Goal: Information Seeking & Learning: Learn about a topic

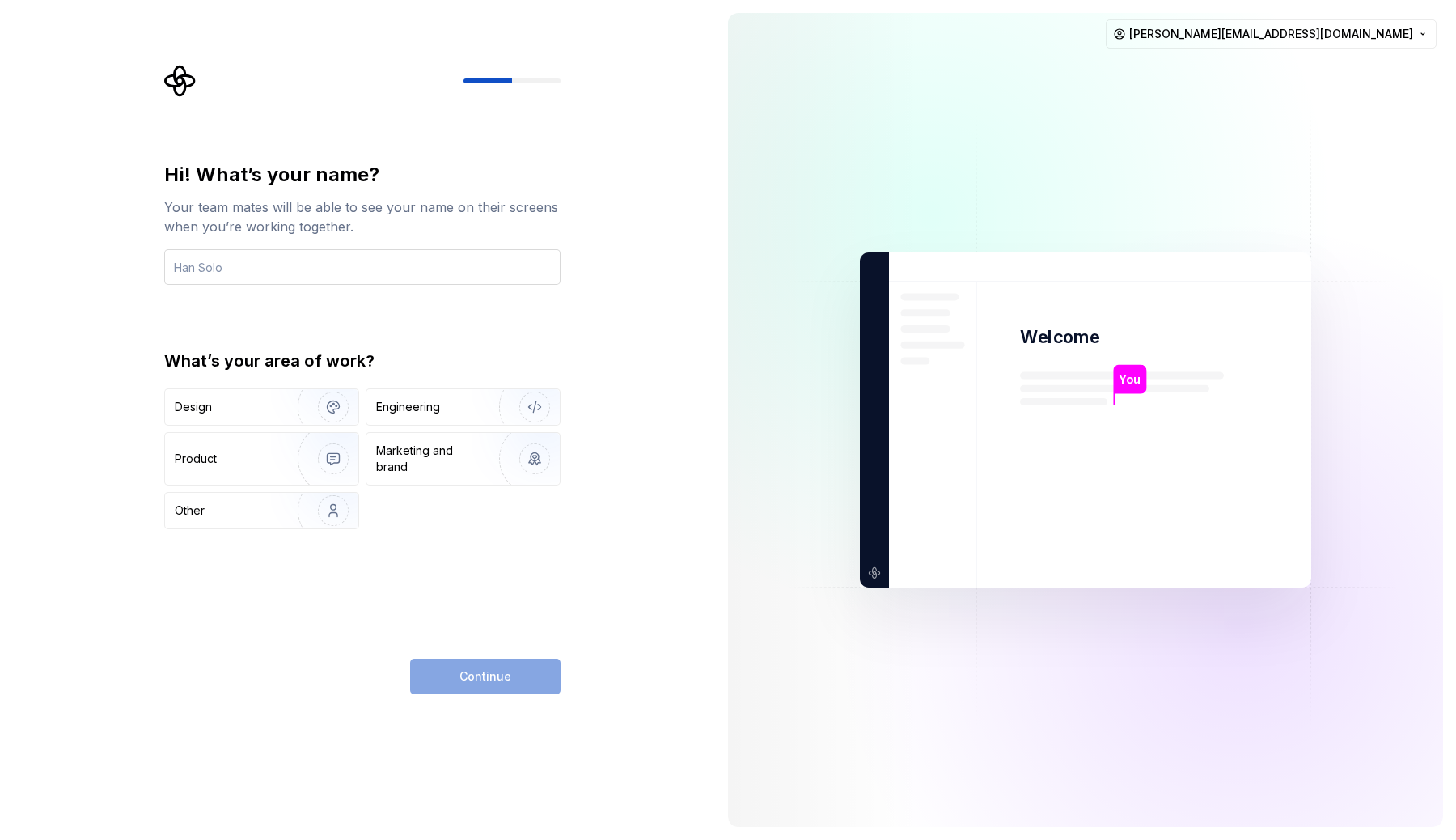
click at [302, 273] on input "text" at bounding box center [362, 267] width 396 height 35
type input "Sachie"
click at [431, 408] on div "Engineering" at bounding box center [408, 407] width 64 height 16
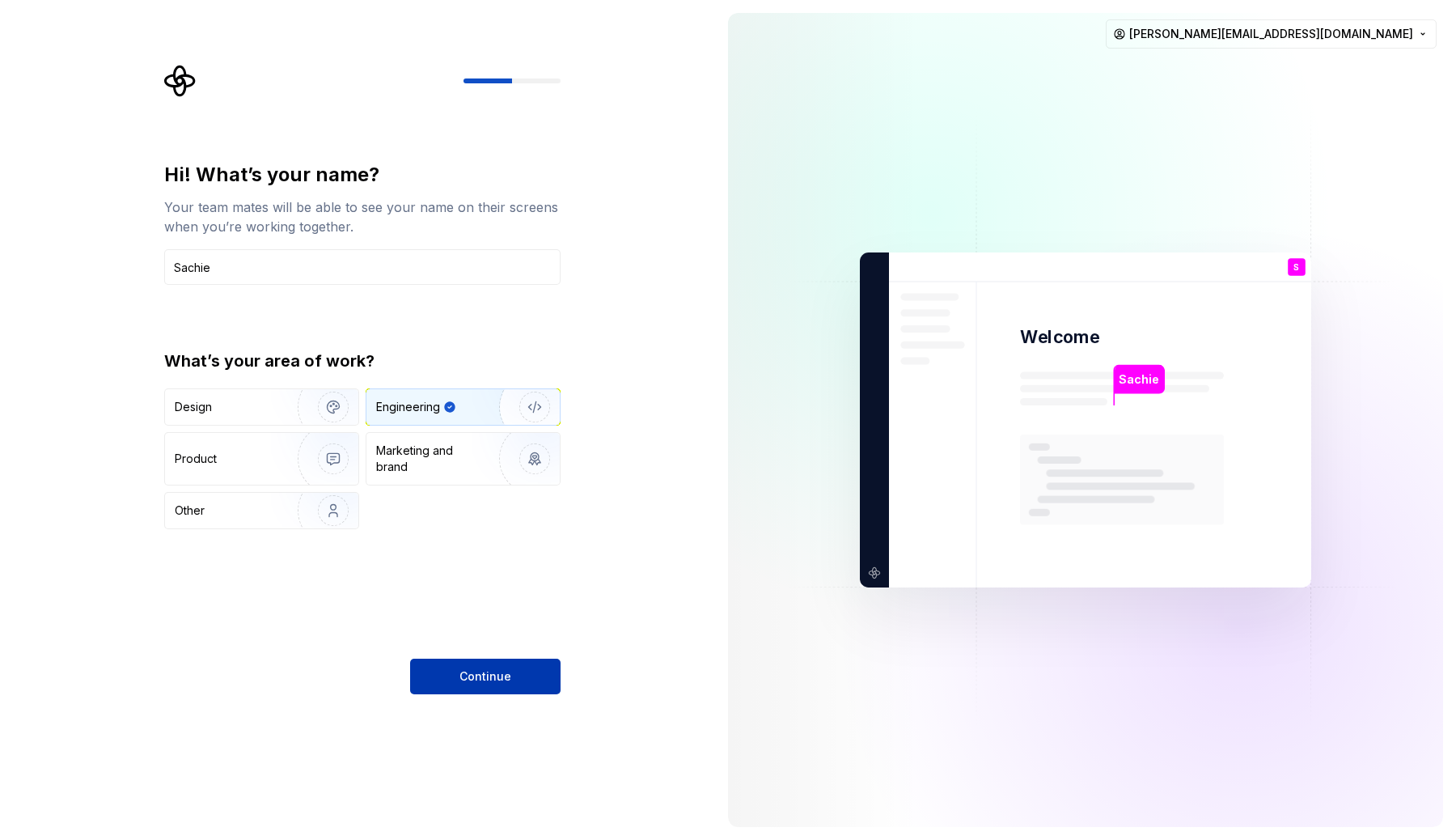
click at [483, 676] on span "Continue" at bounding box center [485, 676] width 52 height 16
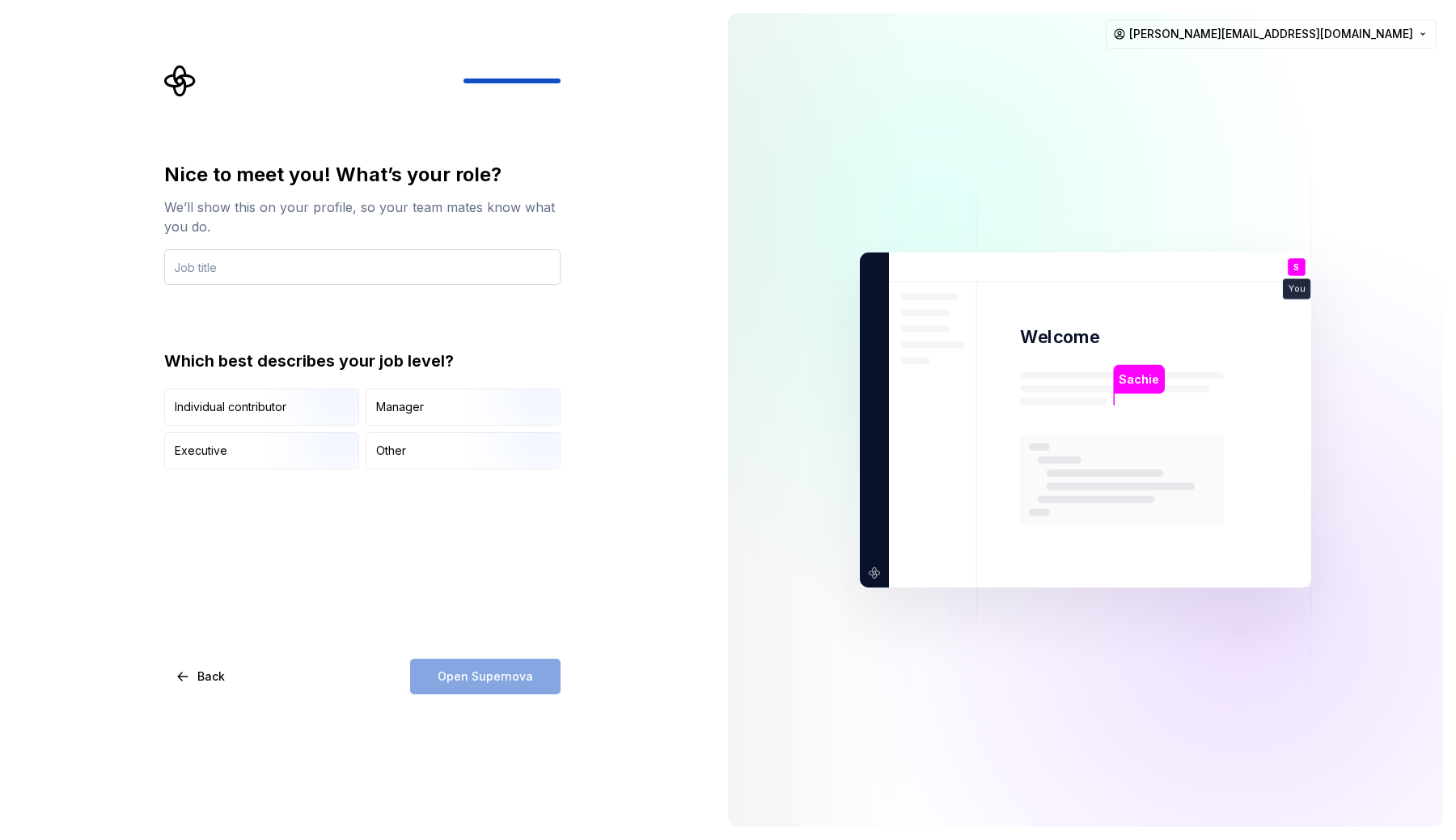
click at [246, 267] on input "text" at bounding box center [362, 267] width 396 height 35
type input "Lead, Engineering"
click at [212, 298] on div "Nice to meet you! What’s your role? We’ll show this on your profile, so your te…" at bounding box center [362, 316] width 396 height 308
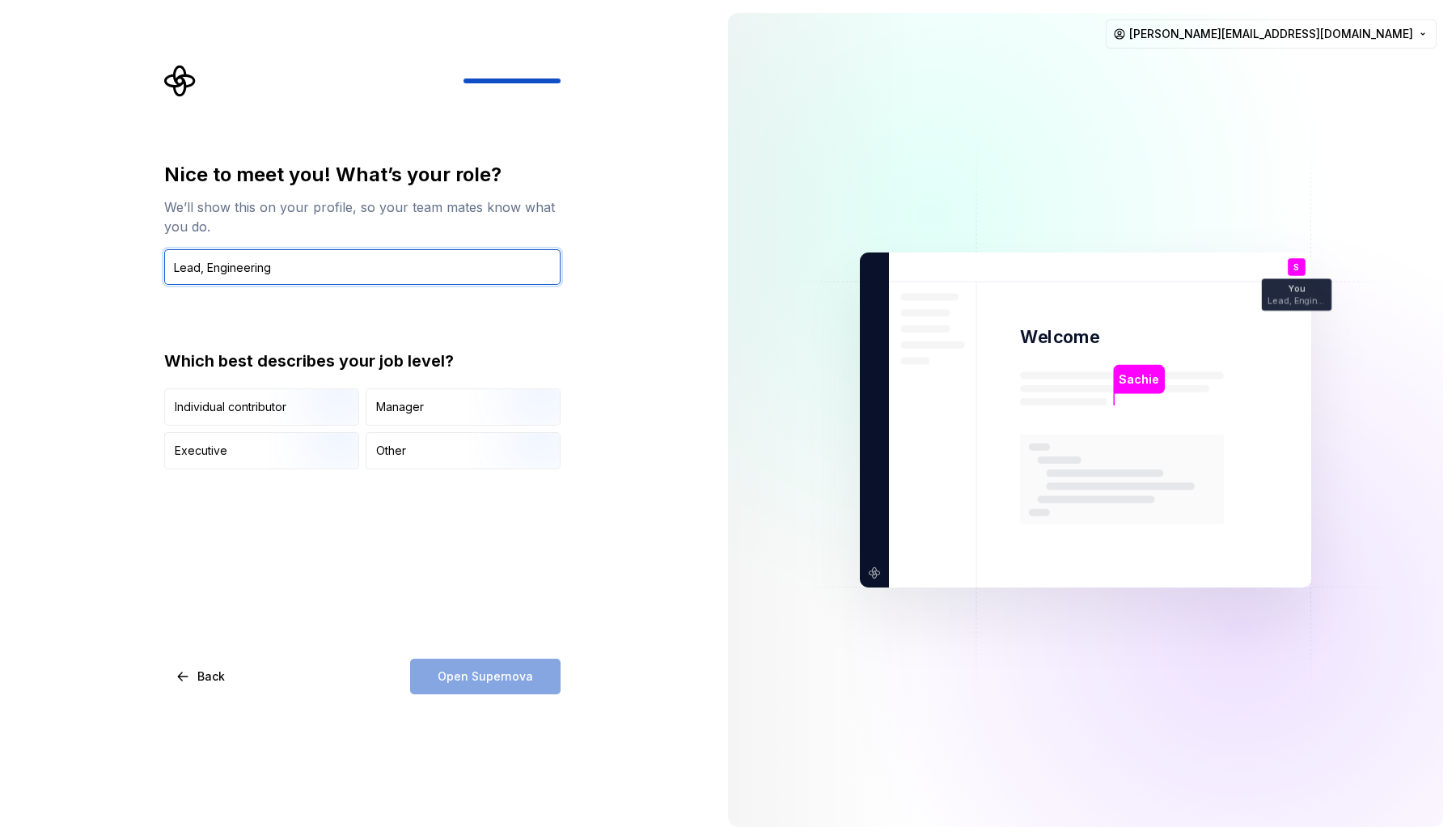
click at [233, 273] on input "Lead, Engineering" at bounding box center [362, 267] width 396 height 35
click at [295, 275] on input "text" at bounding box center [362, 267] width 396 height 35
type input "Lead, Engineering"
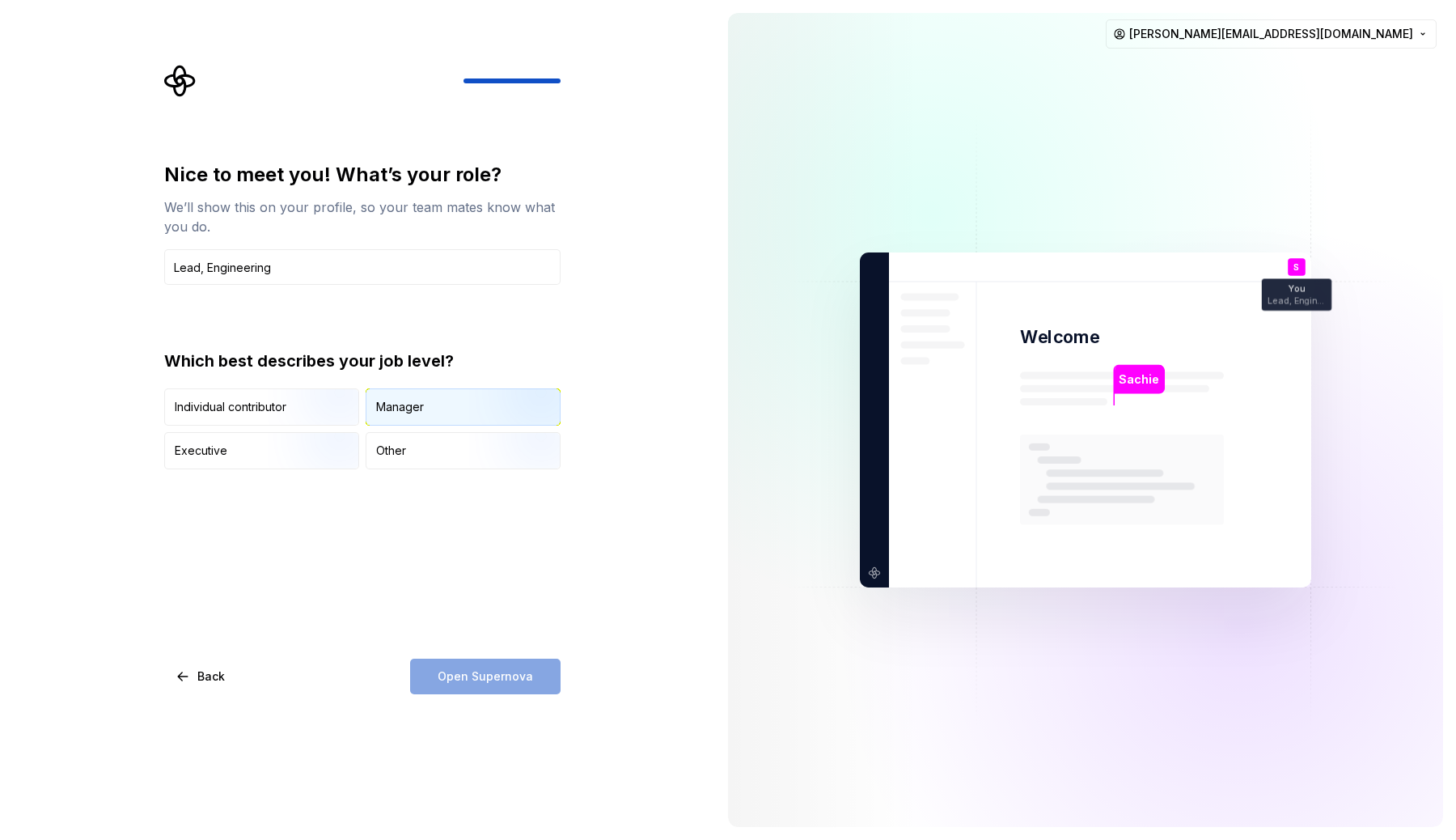
click at [422, 406] on div "Manager" at bounding box center [400, 407] width 48 height 16
click at [463, 677] on span "Open Supernova" at bounding box center [485, 676] width 95 height 16
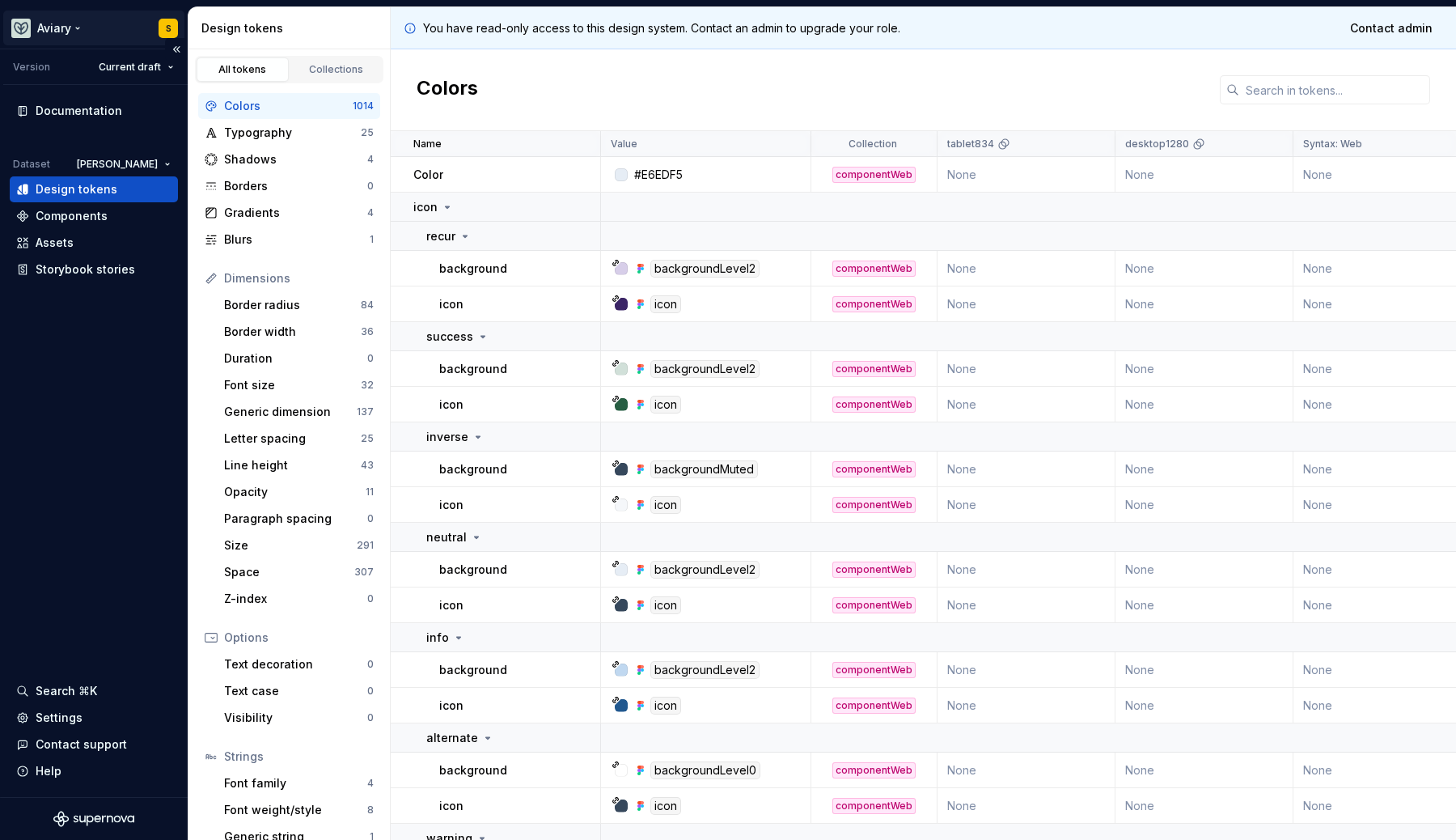
click at [61, 28] on html "Aviary S Version Current draft Documentation Dataset [PERSON_NAME] Design token…" at bounding box center [728, 420] width 1456 height 840
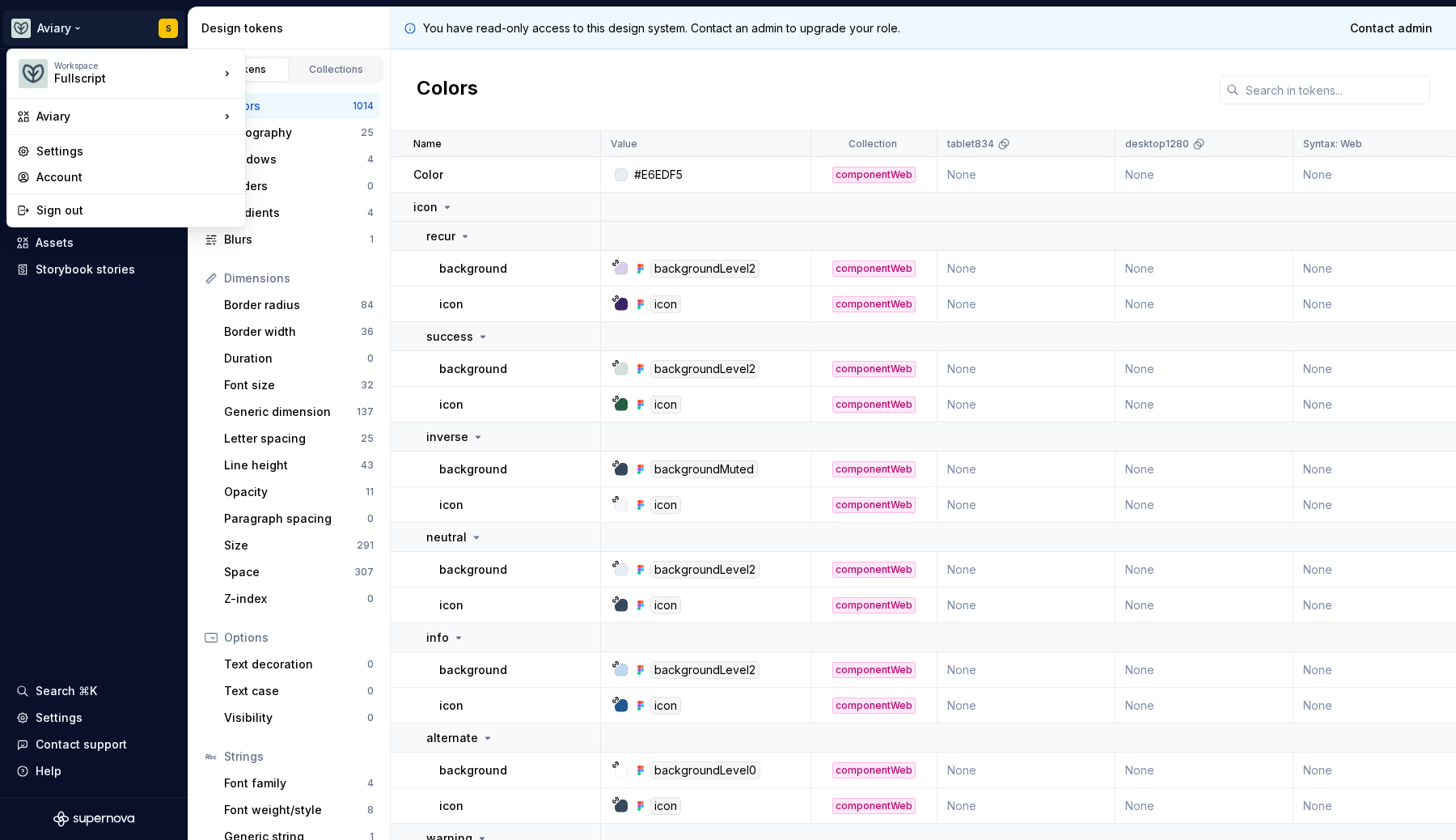
click at [62, 27] on html "Aviary S Version Current draft Documentation Dataset [PERSON_NAME] Design token…" at bounding box center [728, 420] width 1456 height 840
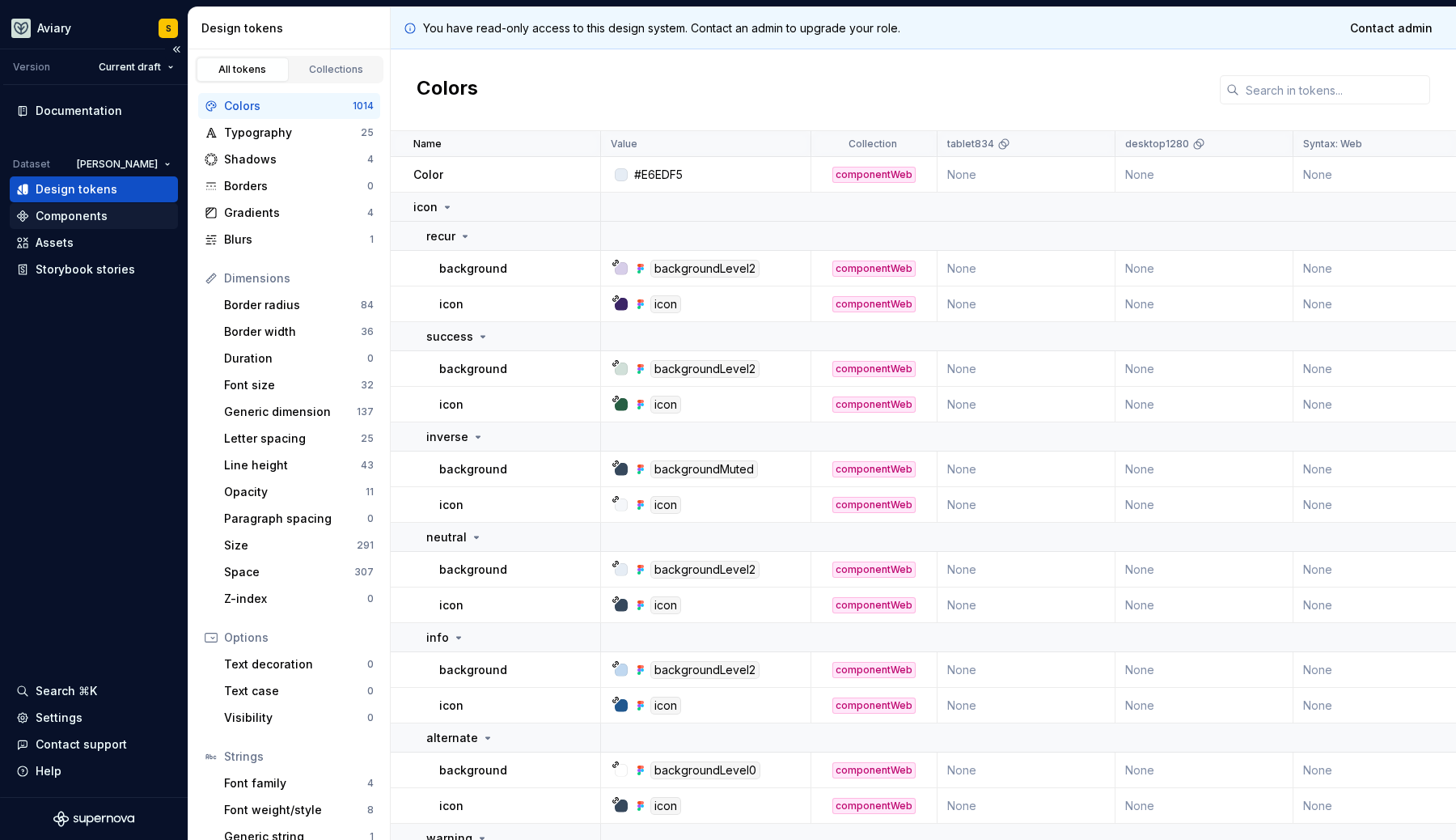
click at [62, 213] on div "Components" at bounding box center [71, 216] width 72 height 16
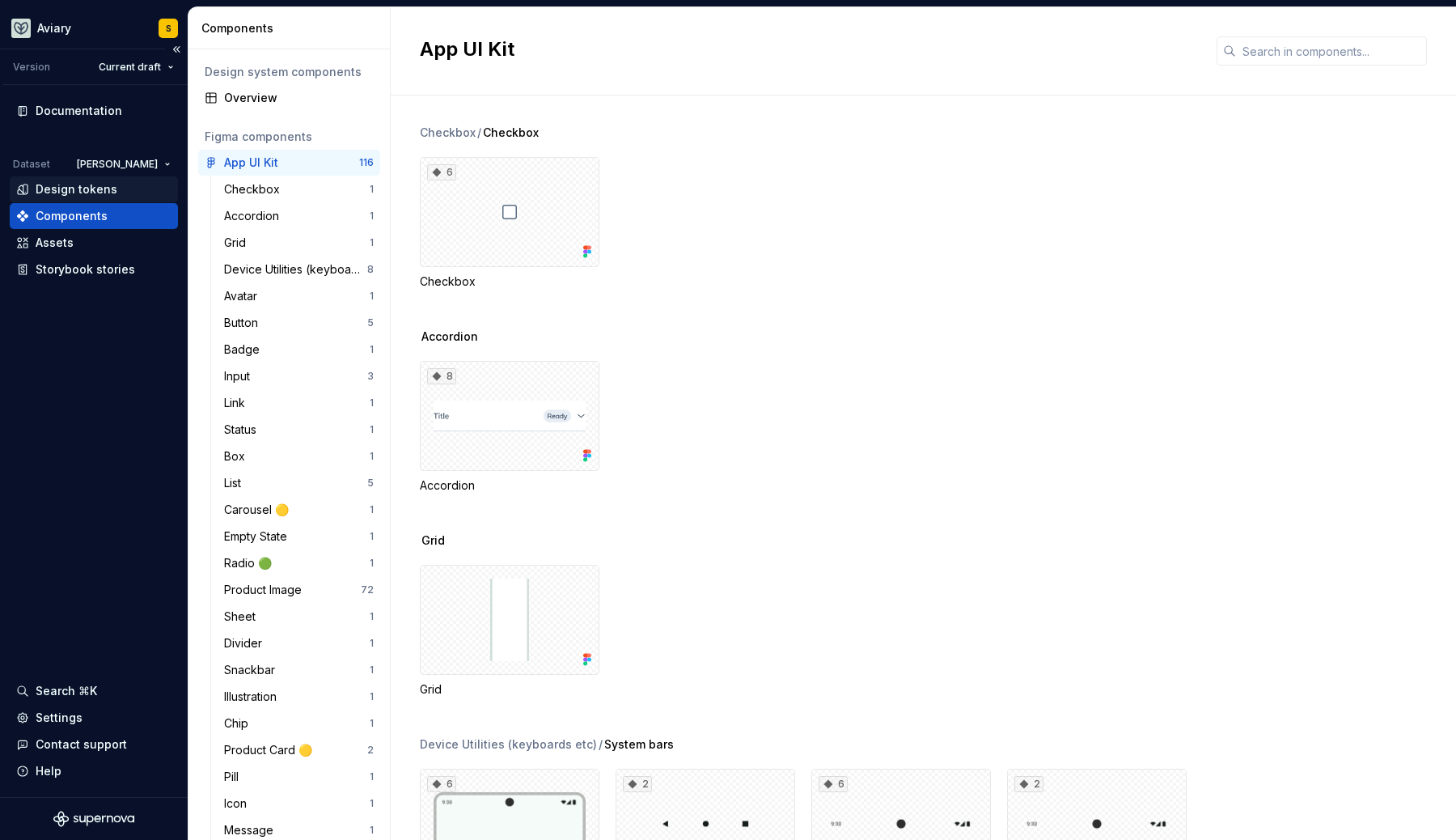
click at [76, 186] on div "Design tokens" at bounding box center [76, 189] width 81 height 16
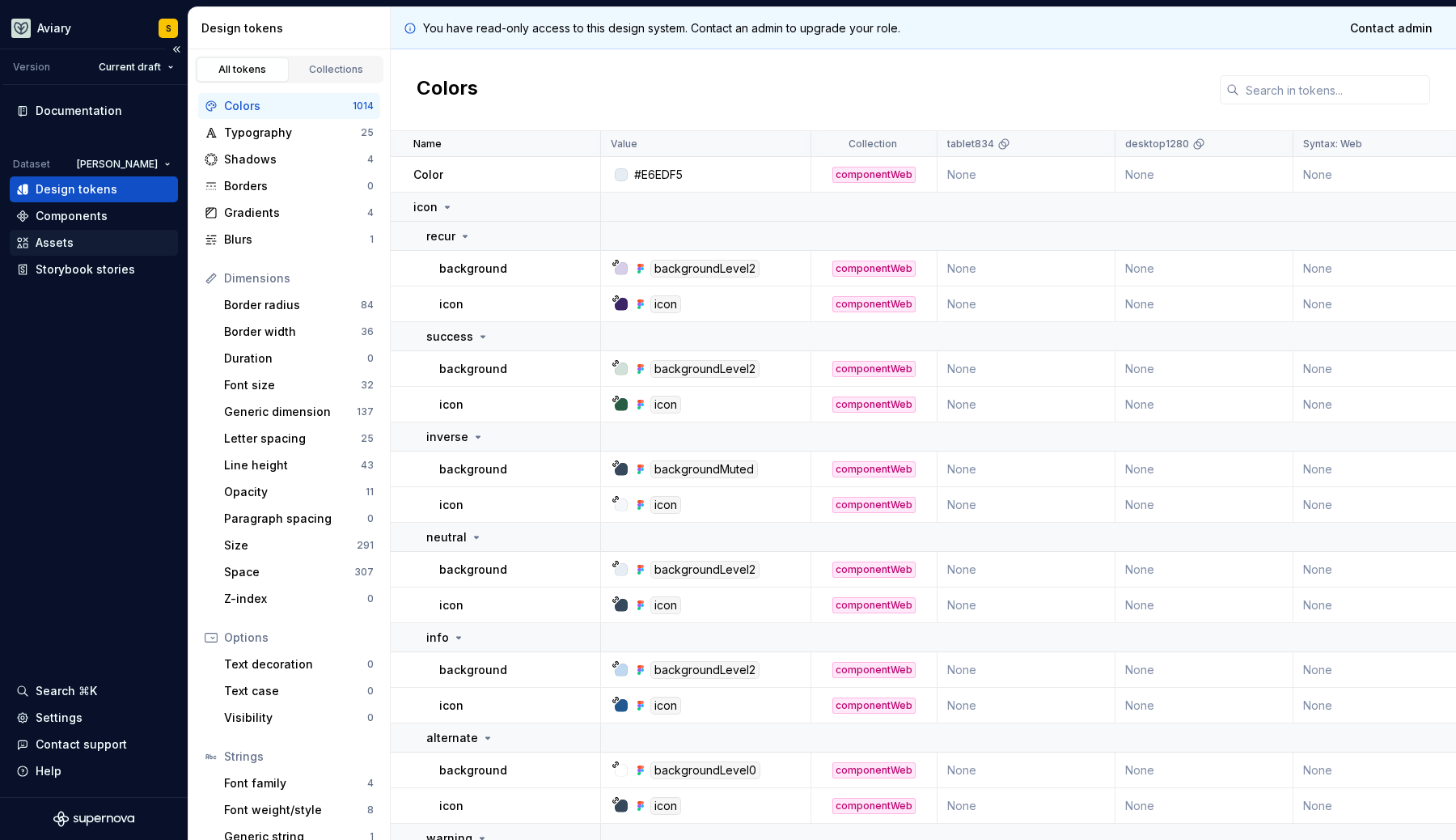
click at [67, 233] on div "Assets" at bounding box center [94, 242] width 168 height 26
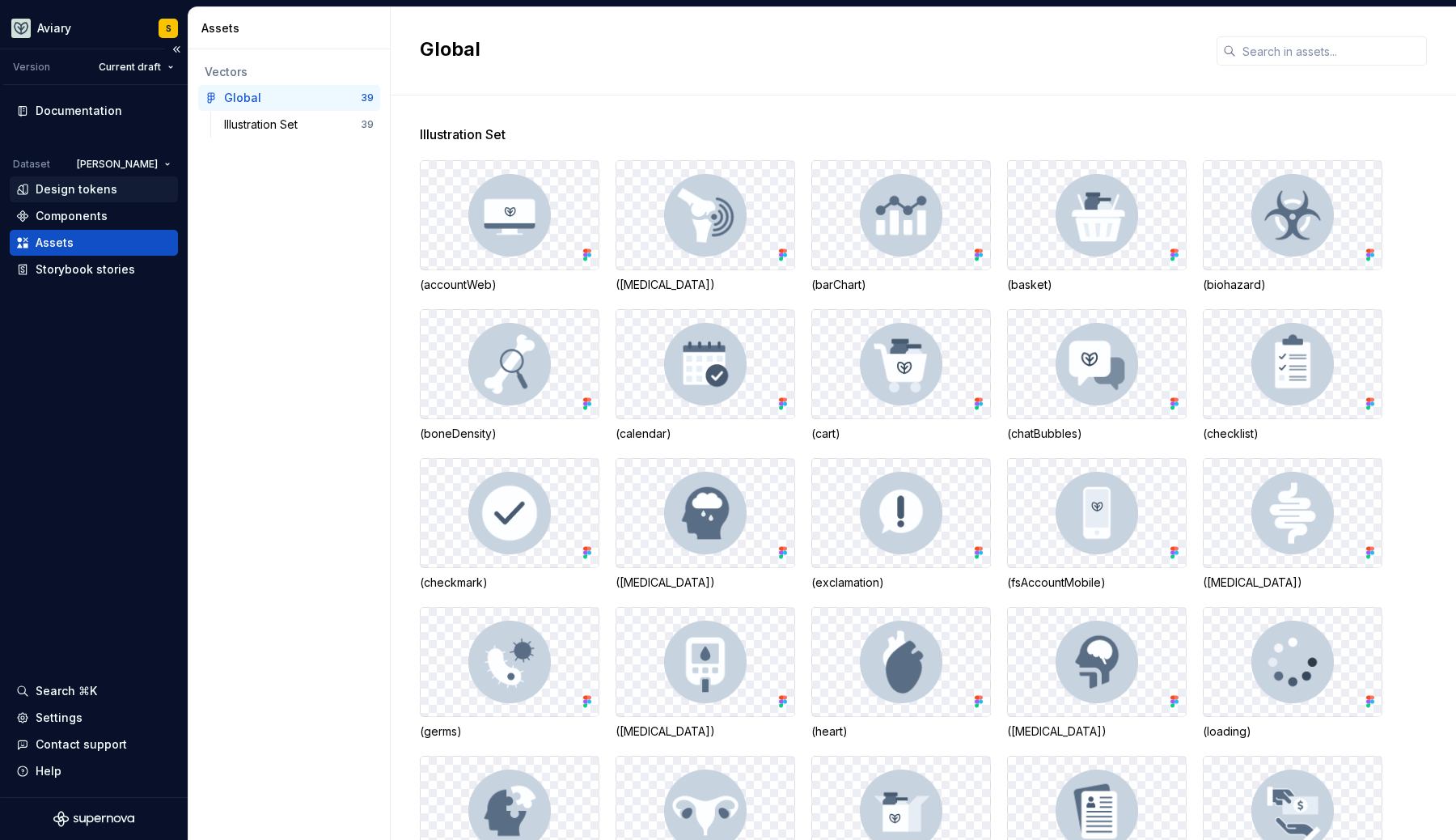
click at [80, 186] on div "Design tokens" at bounding box center [76, 189] width 81 height 16
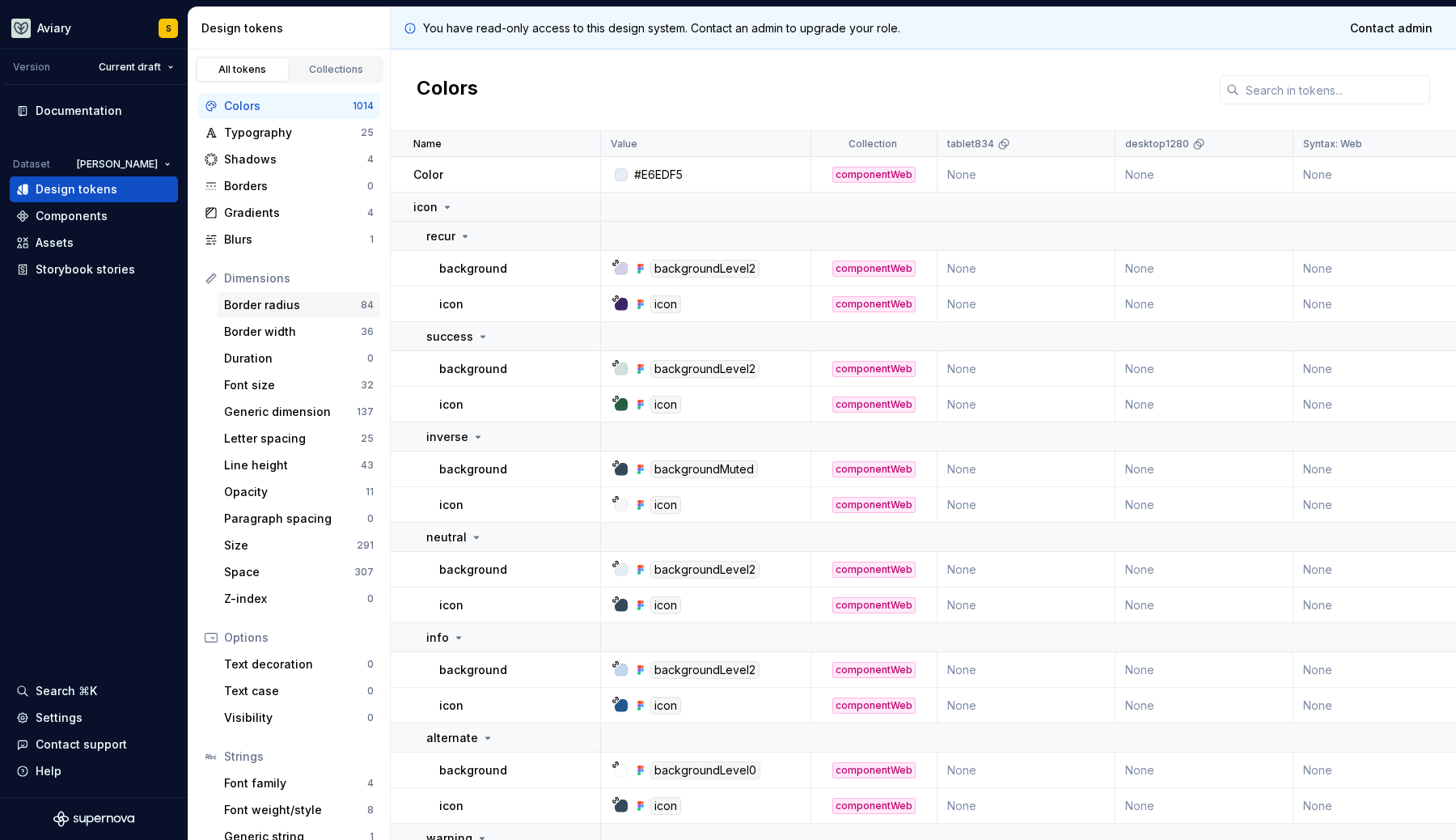
click at [279, 308] on div "Border radius" at bounding box center [292, 305] width 137 height 16
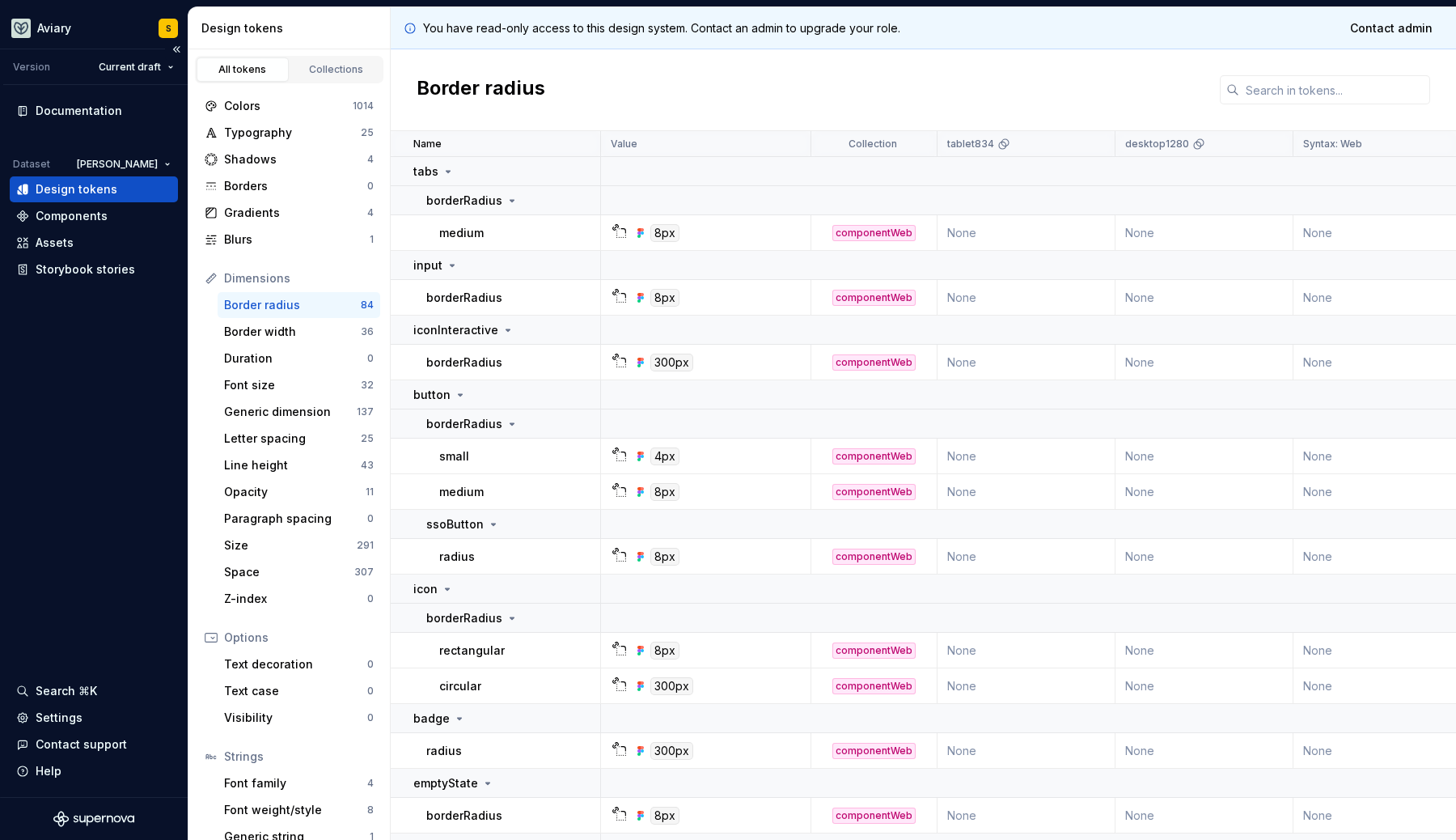
click at [84, 186] on div "Design tokens" at bounding box center [76, 189] width 81 height 16
click at [72, 263] on div "Storybook stories" at bounding box center [85, 270] width 100 height 16
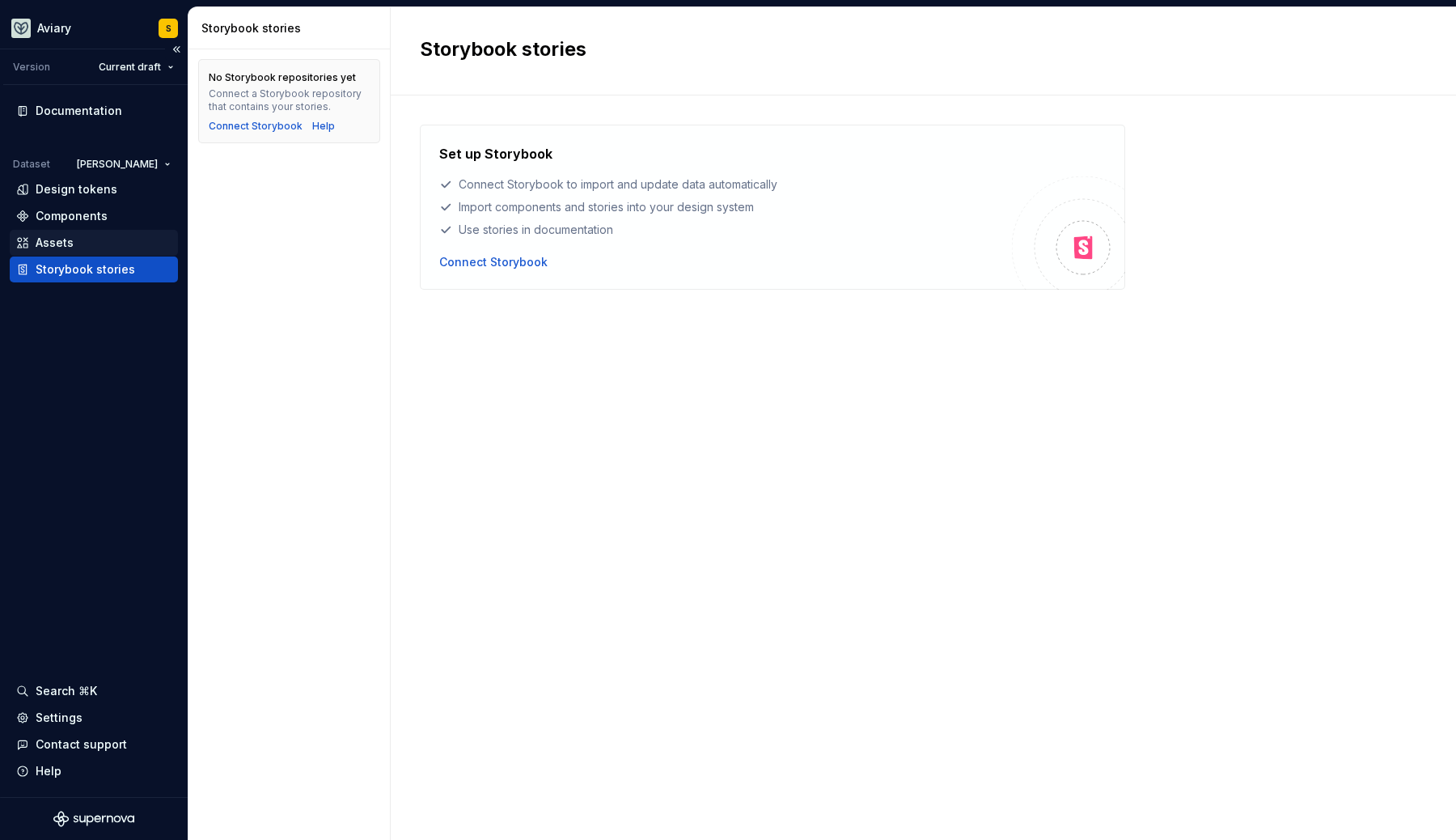
click at [72, 244] on div "Assets" at bounding box center [94, 242] width 156 height 16
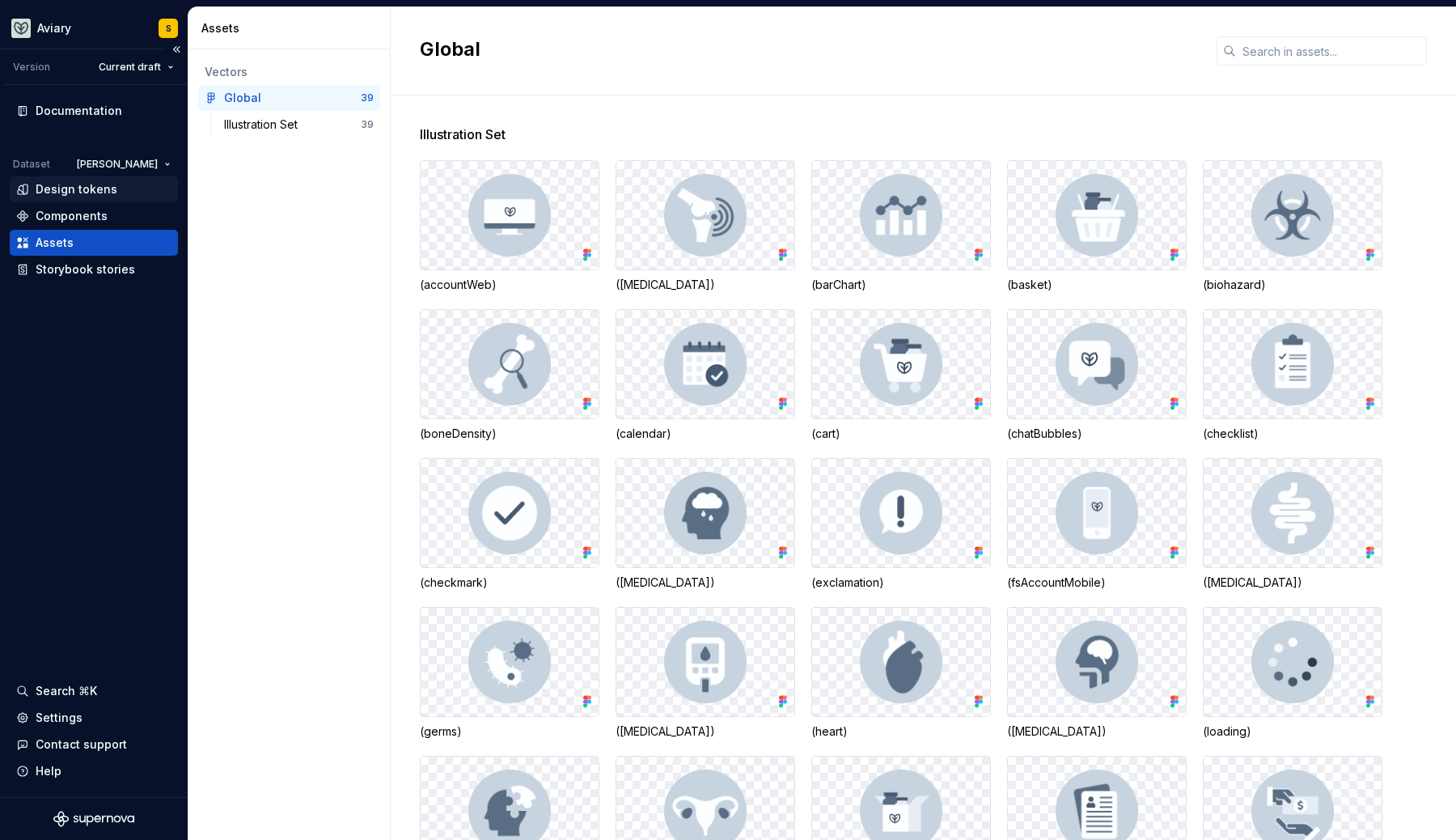
click at [79, 194] on div "Design tokens" at bounding box center [76, 189] width 81 height 16
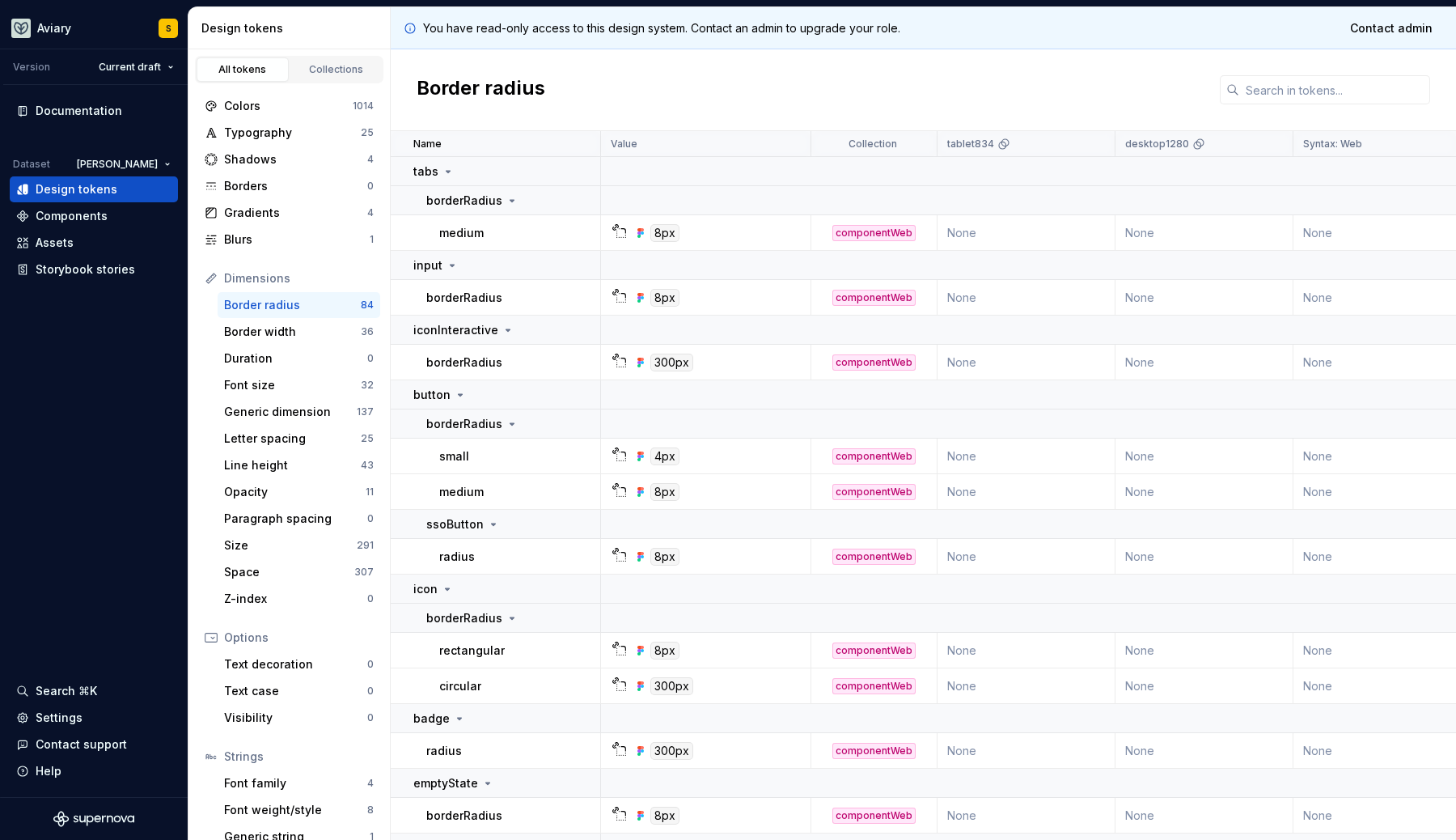
click at [520, 363] on div "borderRadius" at bounding box center [513, 363] width 173 height 16
click at [467, 357] on p "borderRadius" at bounding box center [464, 363] width 76 height 16
click at [251, 107] on div "Colors" at bounding box center [287, 106] width 128 height 16
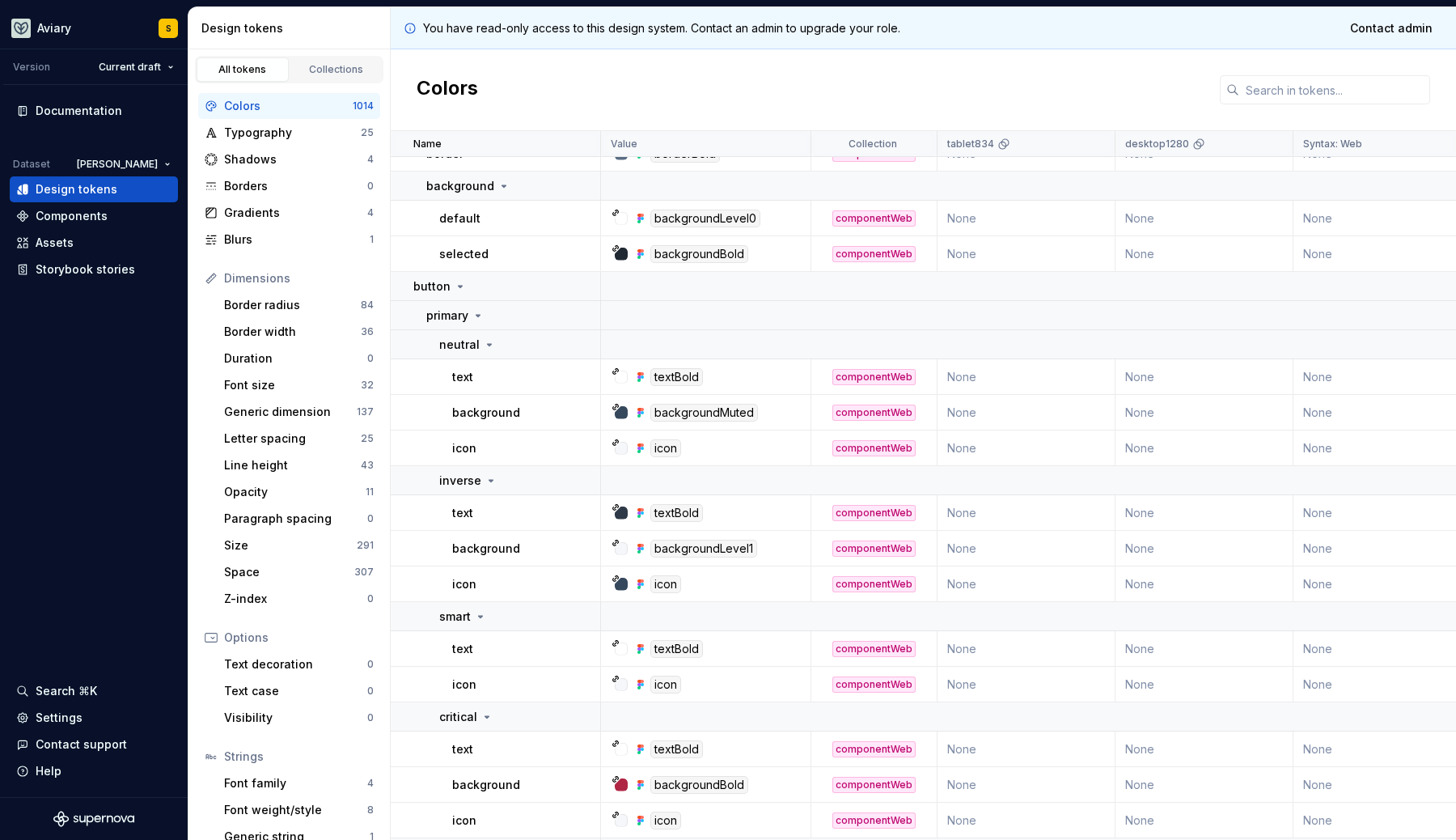
scroll to position [1514, 0]
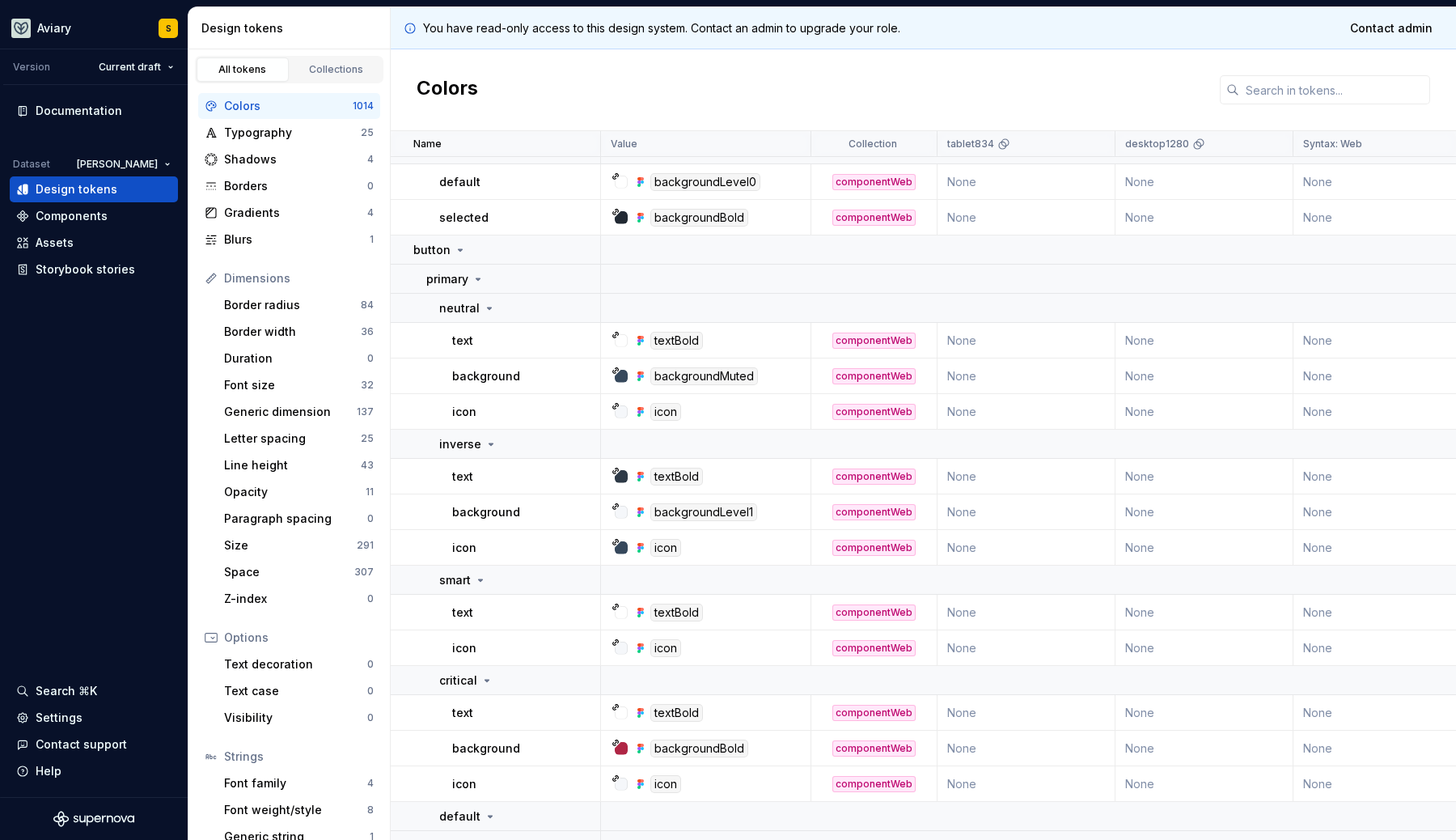
click at [678, 370] on div "backgroundMuted" at bounding box center [705, 376] width 108 height 18
click at [619, 378] on div at bounding box center [621, 376] width 13 height 13
click at [314, 60] on link "Collections" at bounding box center [337, 69] width 92 height 24
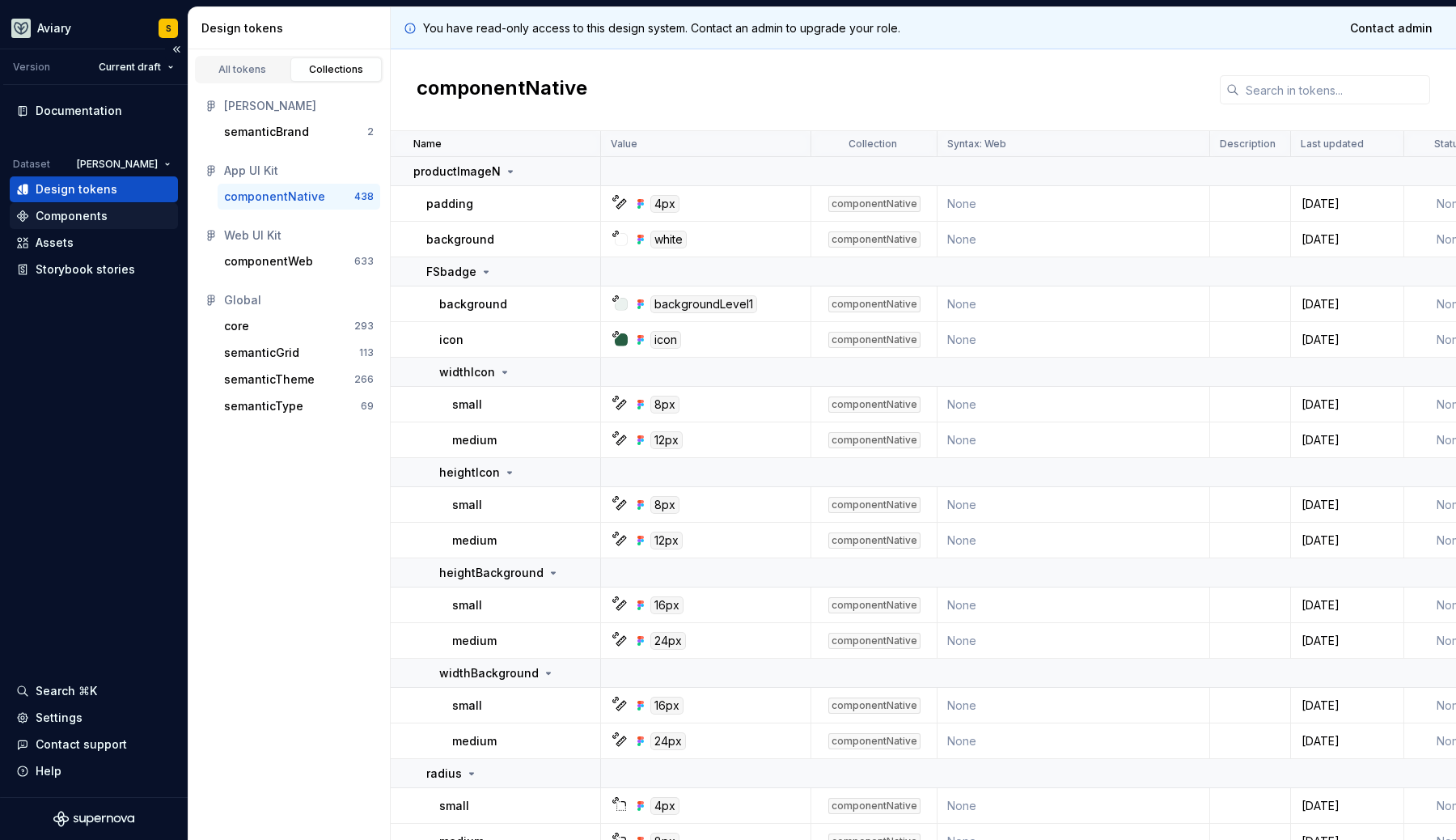
click at [98, 219] on div "Components" at bounding box center [71, 216] width 72 height 16
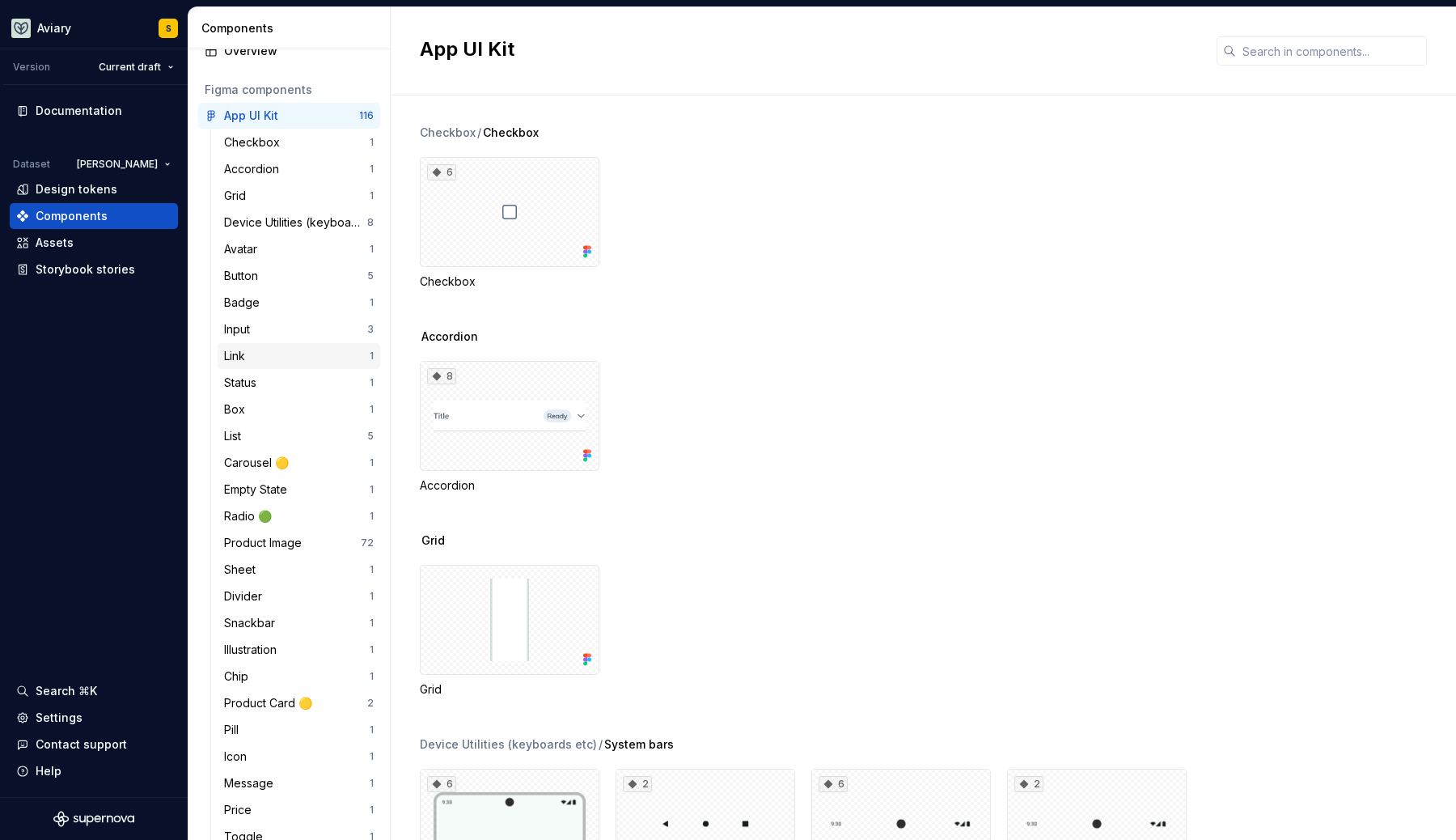
scroll to position [52, 0]
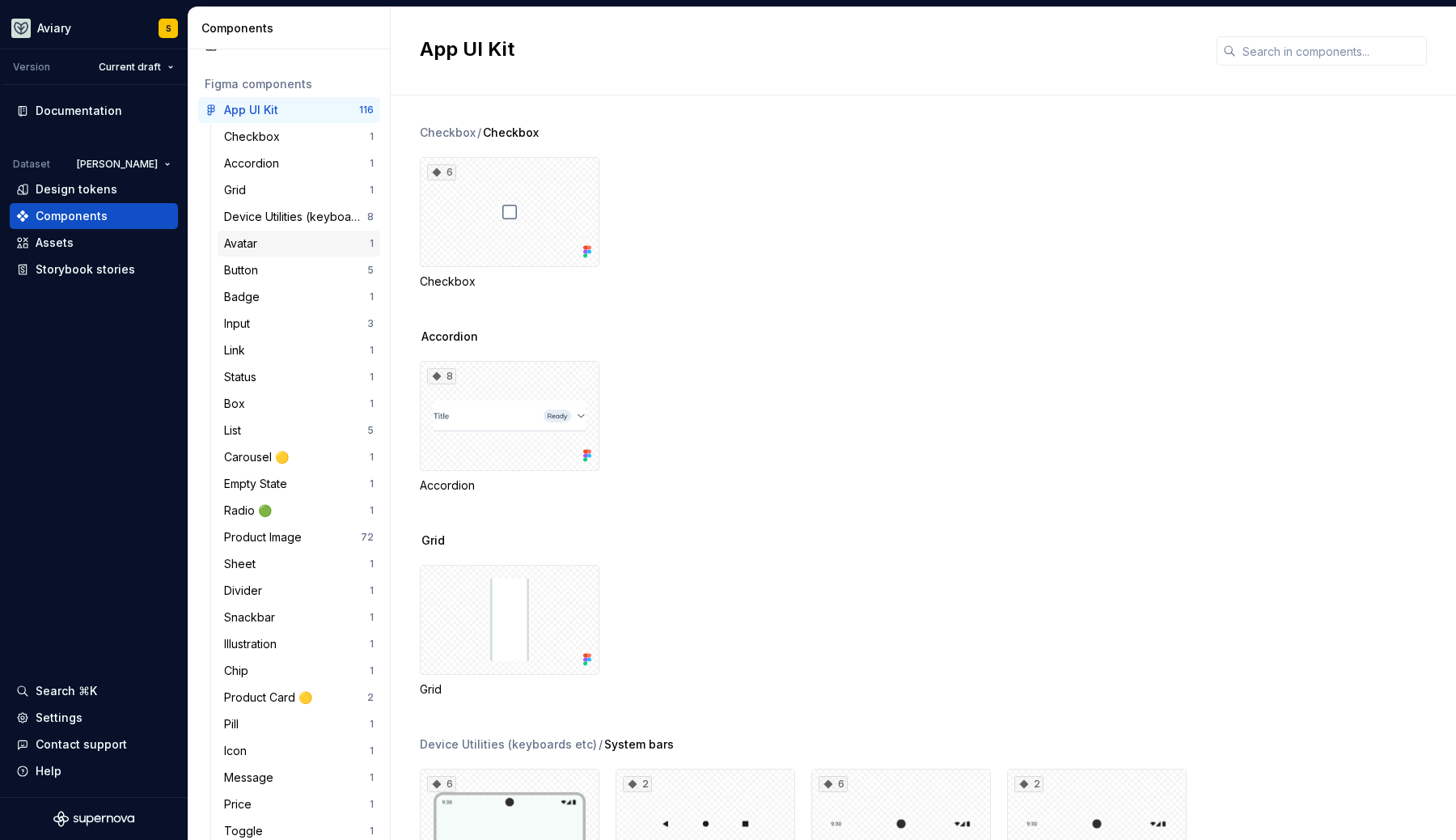
click at [268, 251] on div "Avatar" at bounding box center [296, 243] width 146 height 16
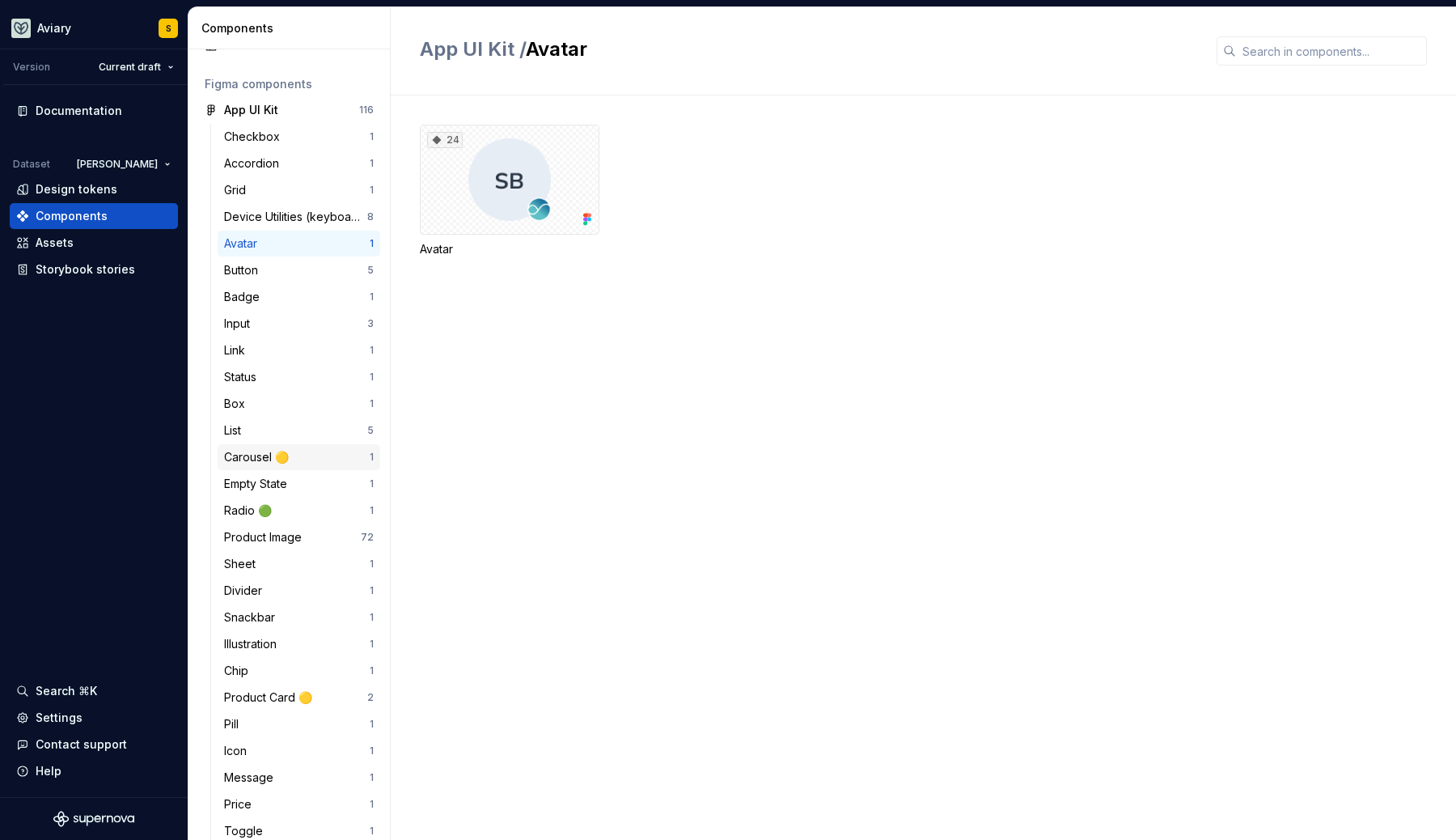
click at [309, 454] on div "Carousel 🟡" at bounding box center [296, 457] width 146 height 16
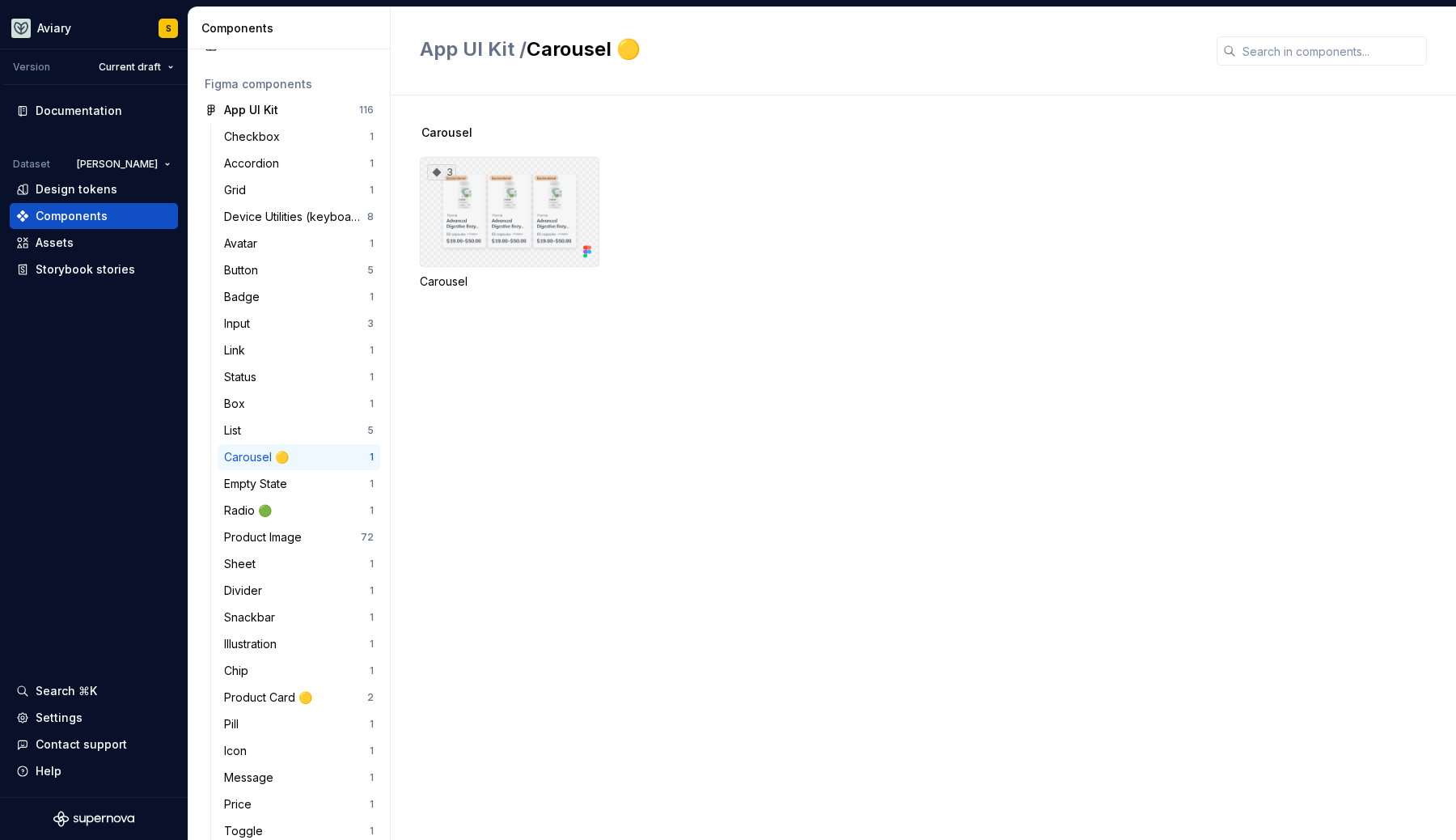
click at [561, 181] on div "3" at bounding box center [509, 212] width 179 height 110
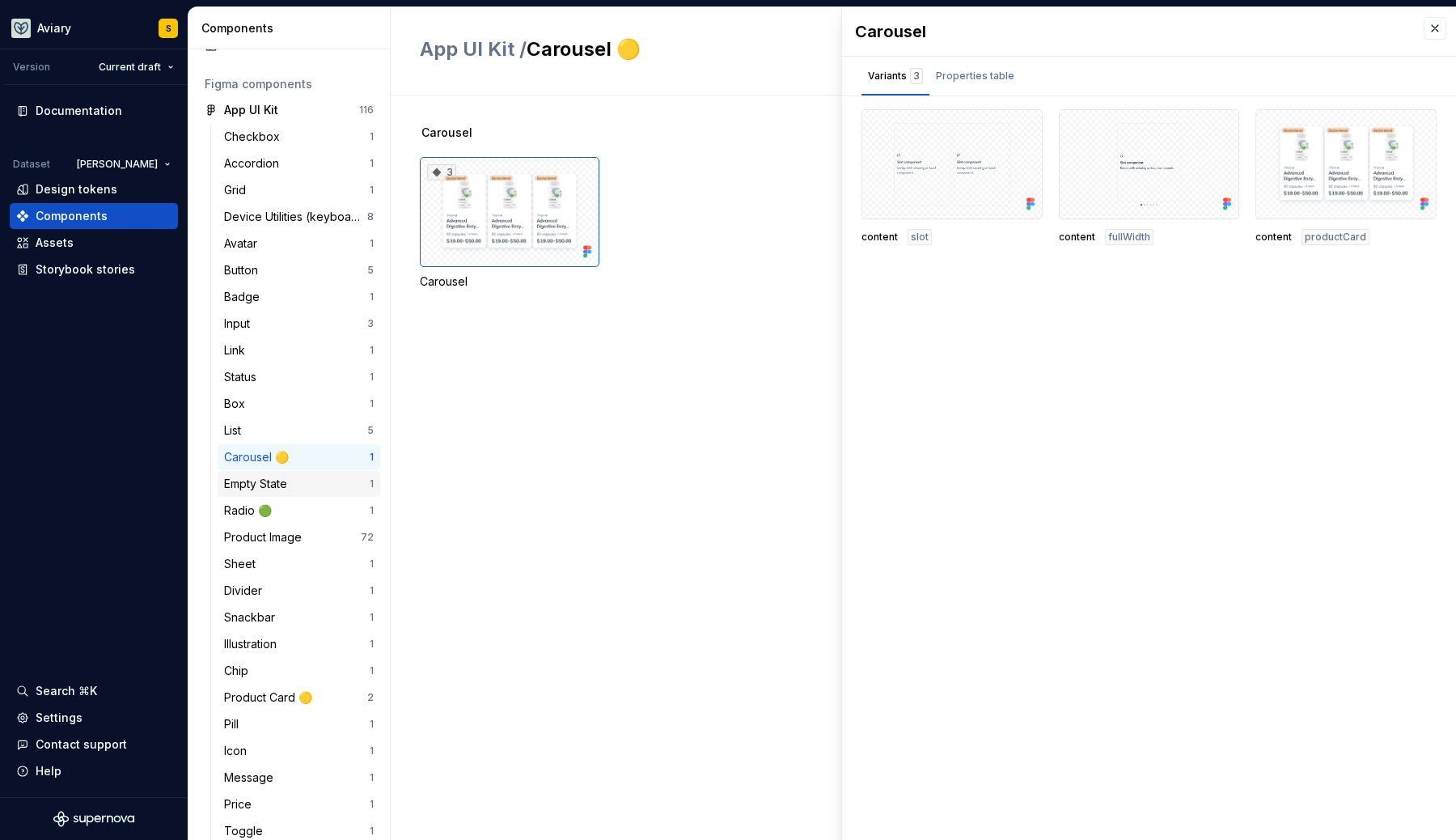
click at [300, 483] on div "Empty State" at bounding box center [296, 484] width 146 height 16
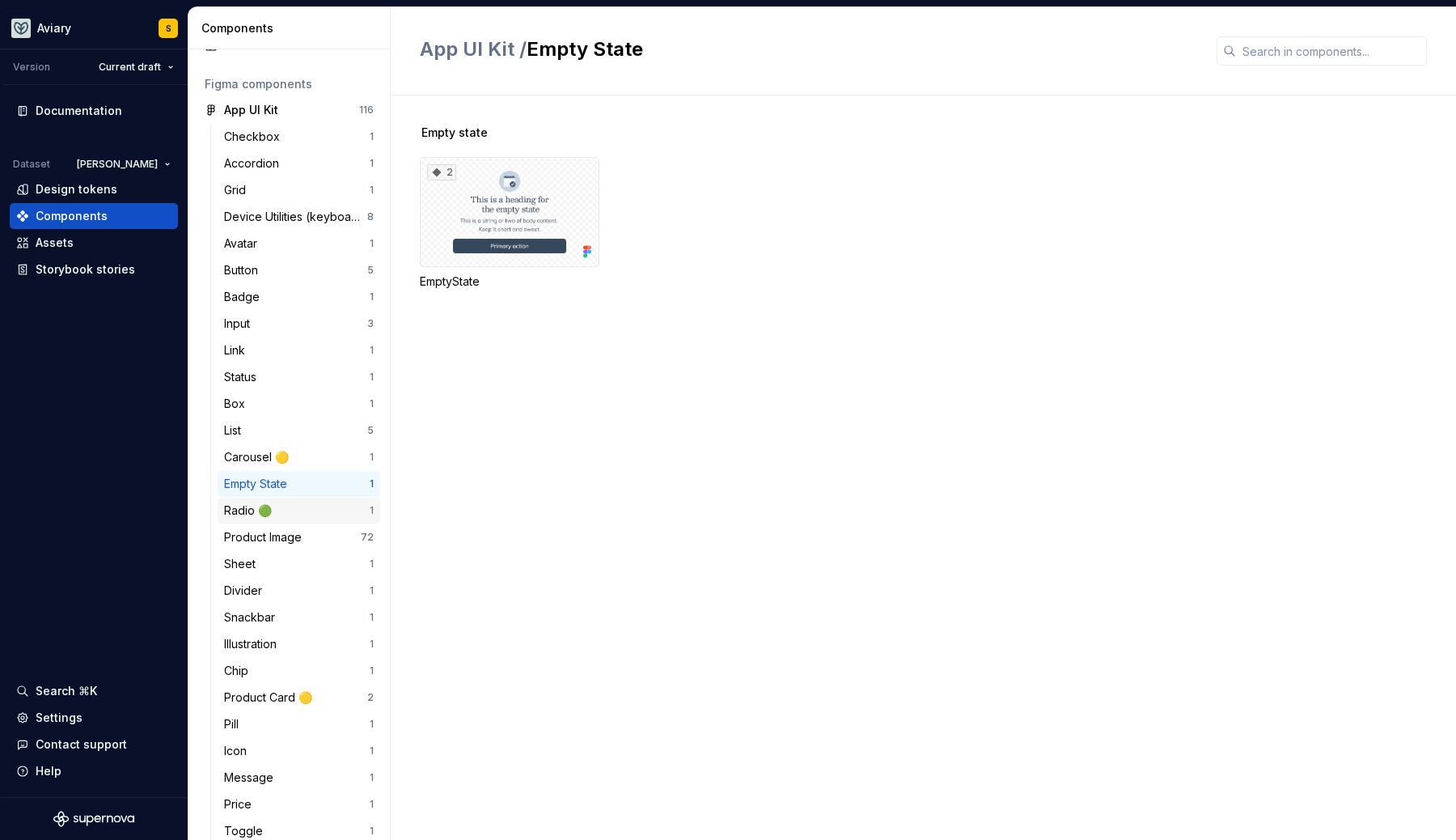
click at [304, 522] on div "Radio 🟢 1" at bounding box center [299, 510] width 163 height 26
click at [301, 540] on div "Product Image" at bounding box center [265, 537] width 84 height 16
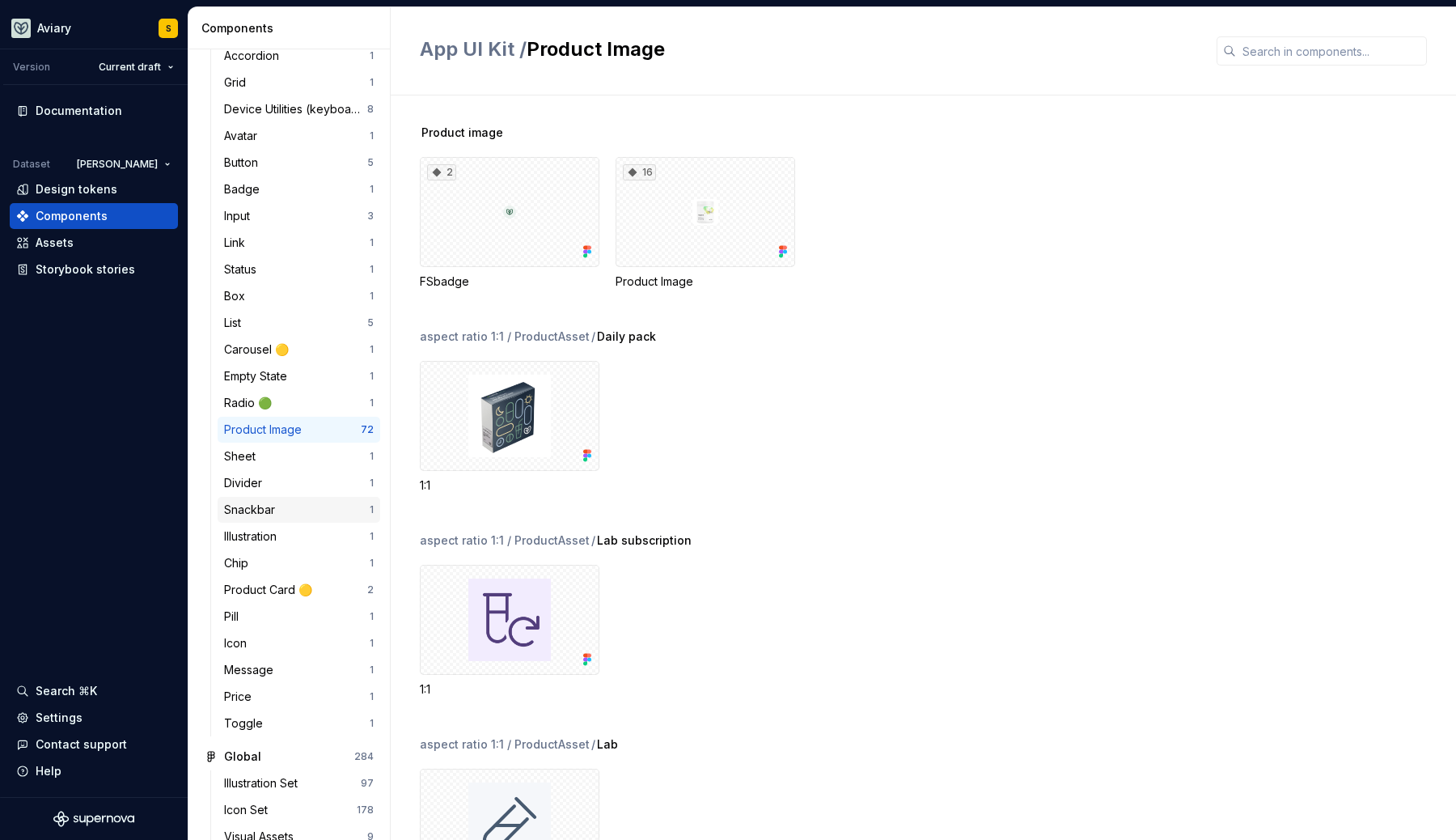
scroll to position [195, 0]
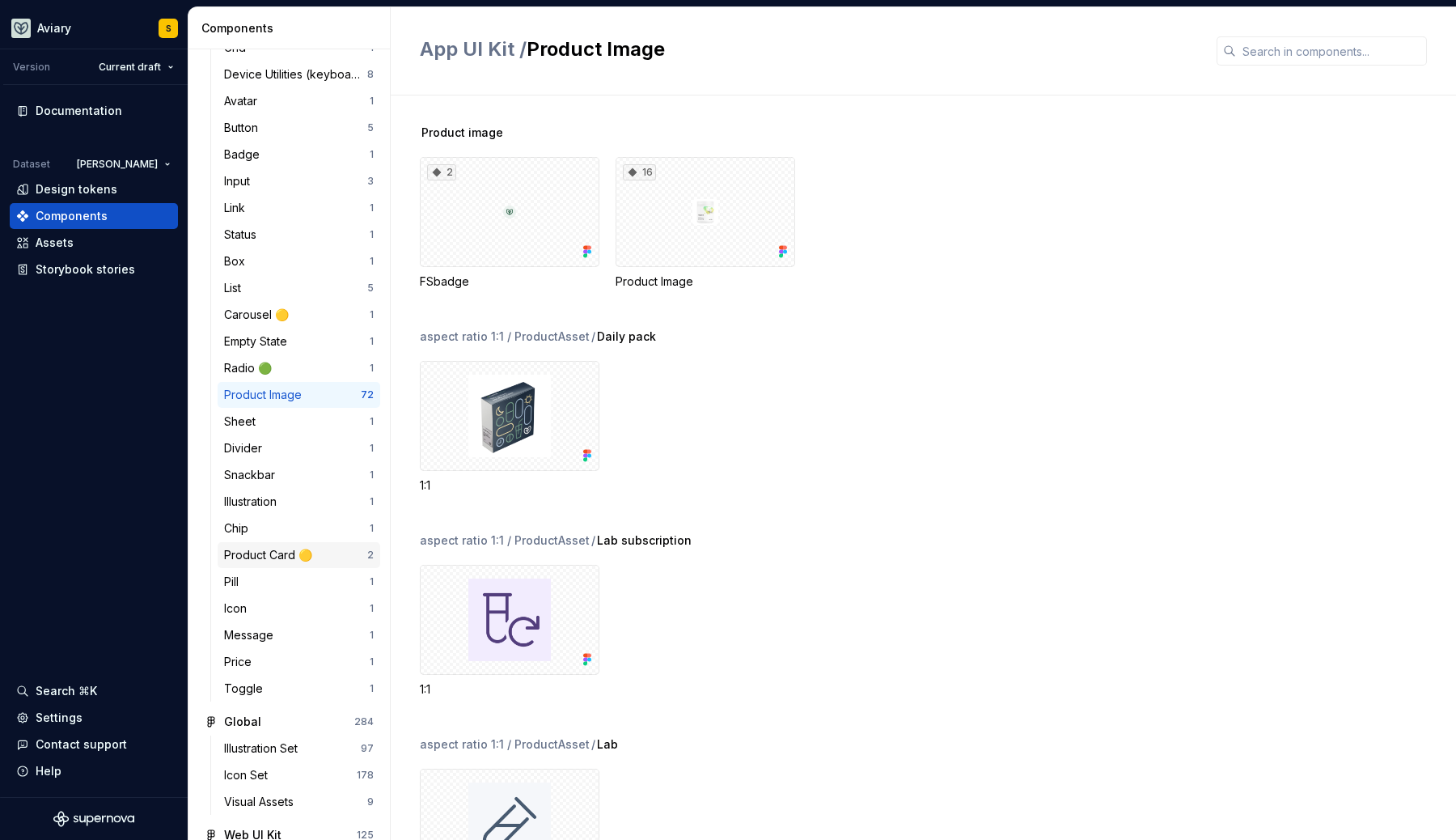
click at [271, 546] on div "Product Card 🟡 2" at bounding box center [299, 554] width 163 height 26
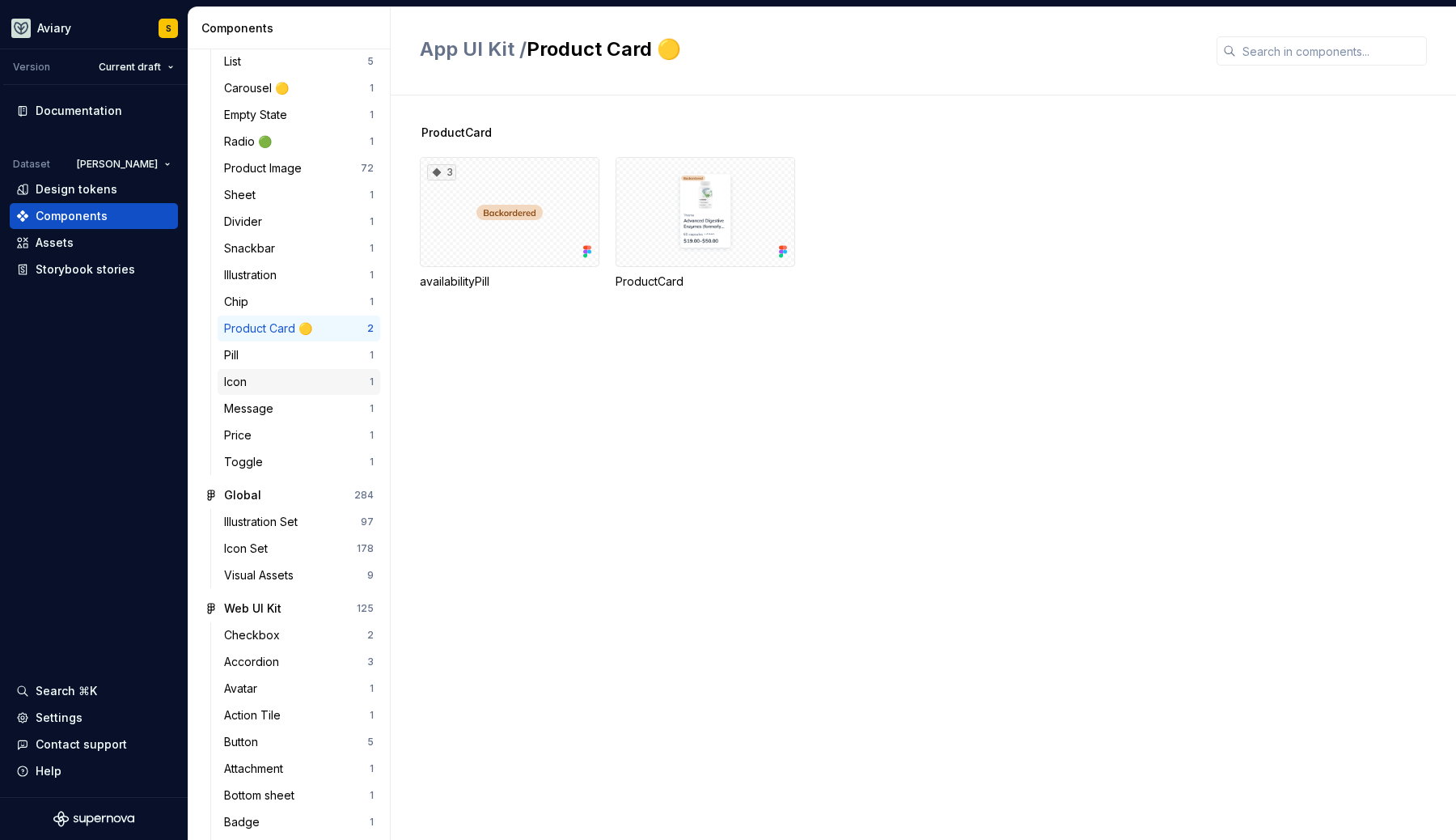
scroll to position [437, 0]
